Goal: Find specific page/section: Find specific page/section

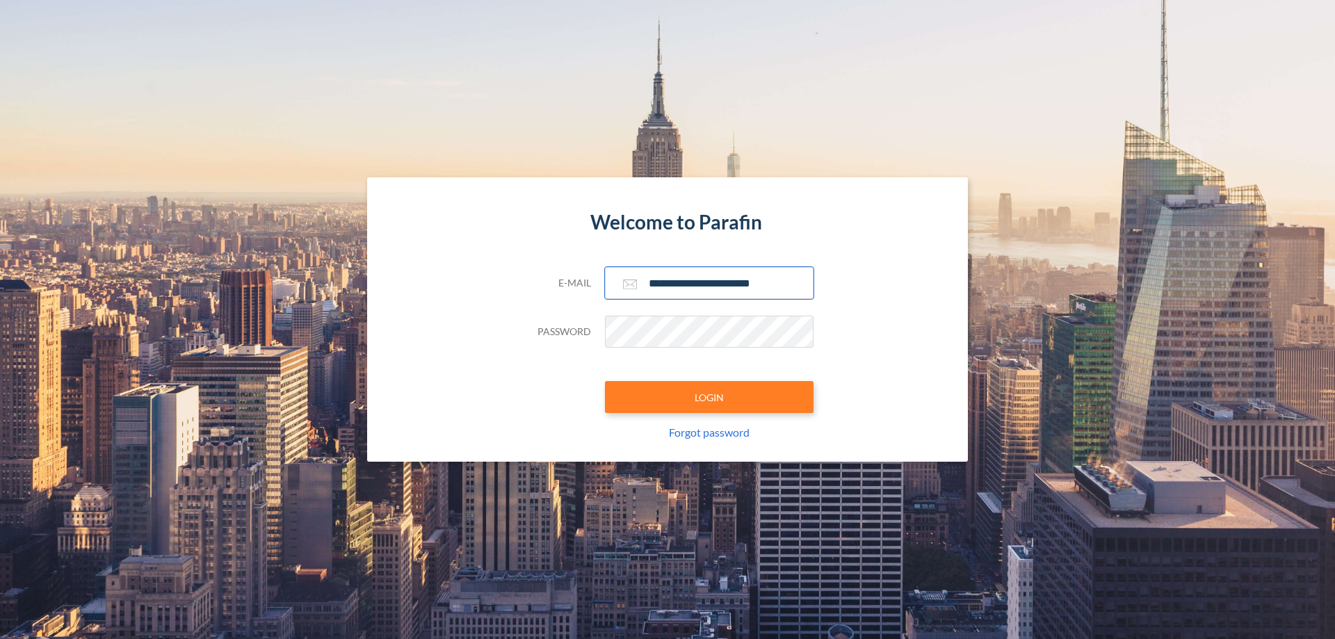
type input "**********"
click at [709, 397] on button "LOGIN" at bounding box center [709, 397] width 209 height 32
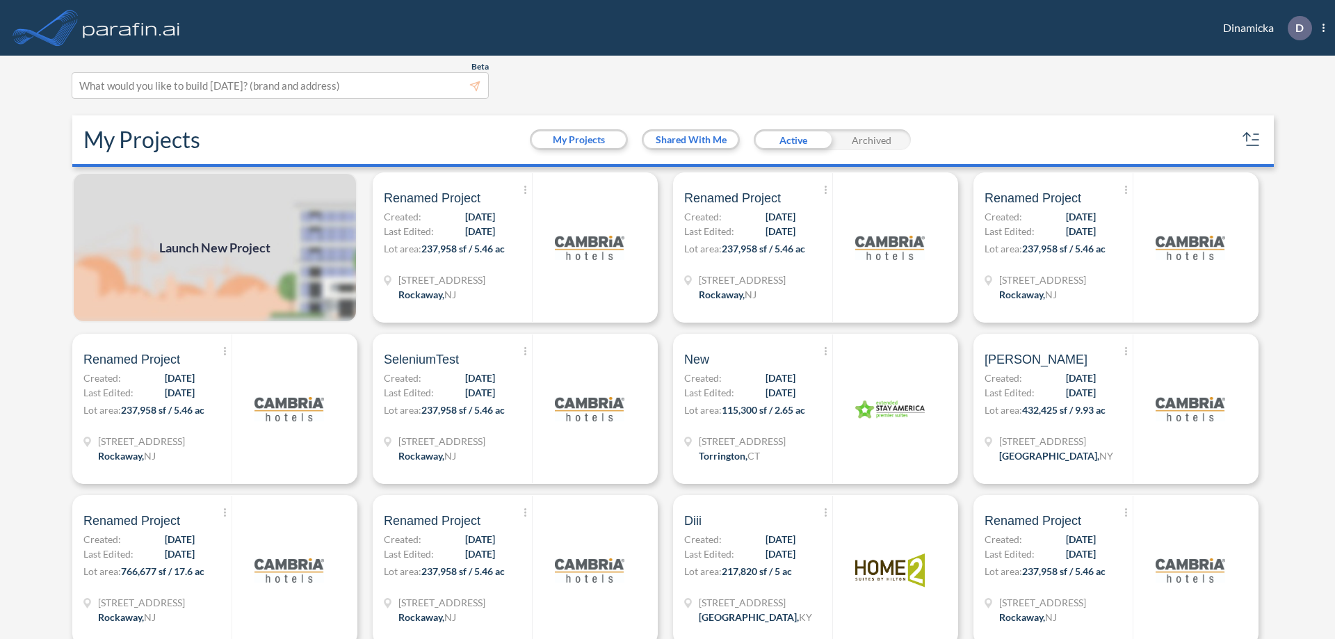
scroll to position [3, 0]
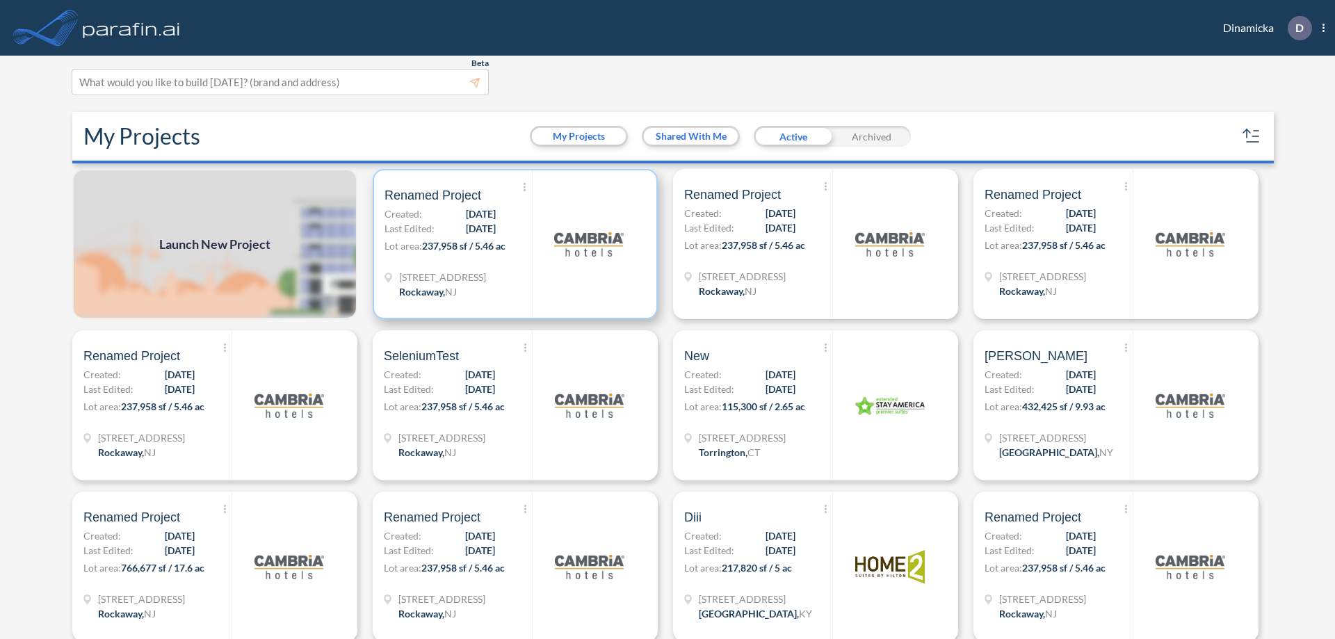
click at [512, 244] on p "Lot area: 237,958 sf / 5.46 ac" at bounding box center [457, 248] width 147 height 20
